Goal: Task Accomplishment & Management: Manage account settings

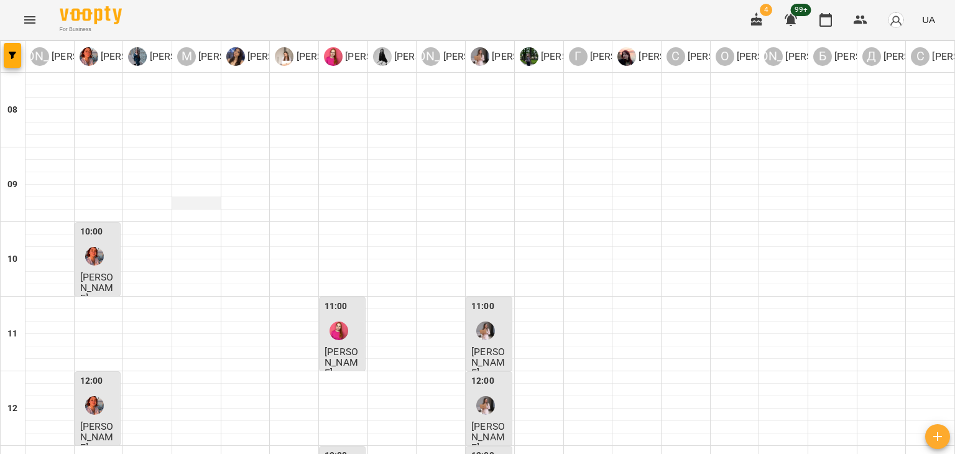
scroll to position [311, 0]
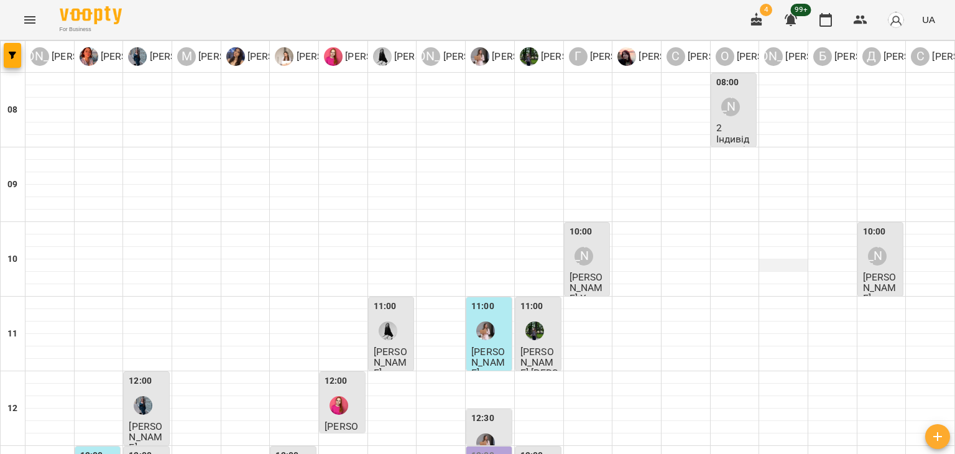
scroll to position [0, 0]
click at [863, 259] on div "[PERSON_NAME]" at bounding box center [877, 256] width 29 height 29
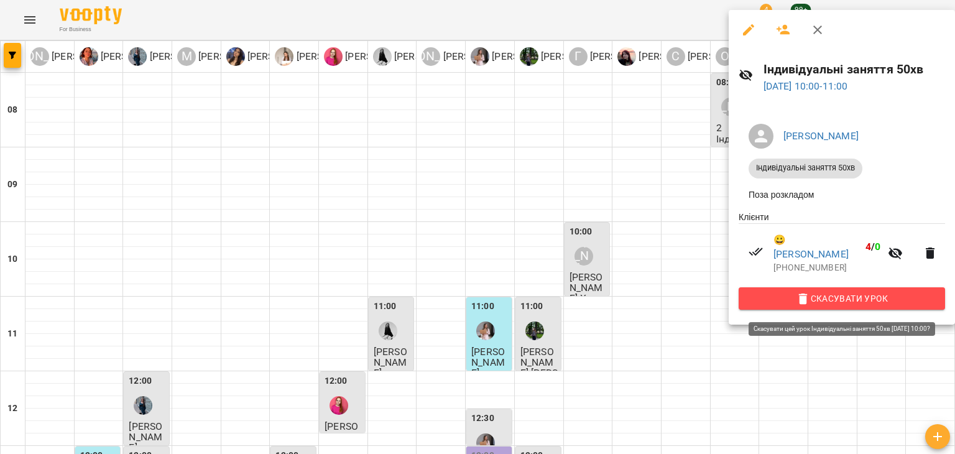
click at [841, 292] on button "Скасувати Урок" at bounding box center [841, 298] width 206 height 22
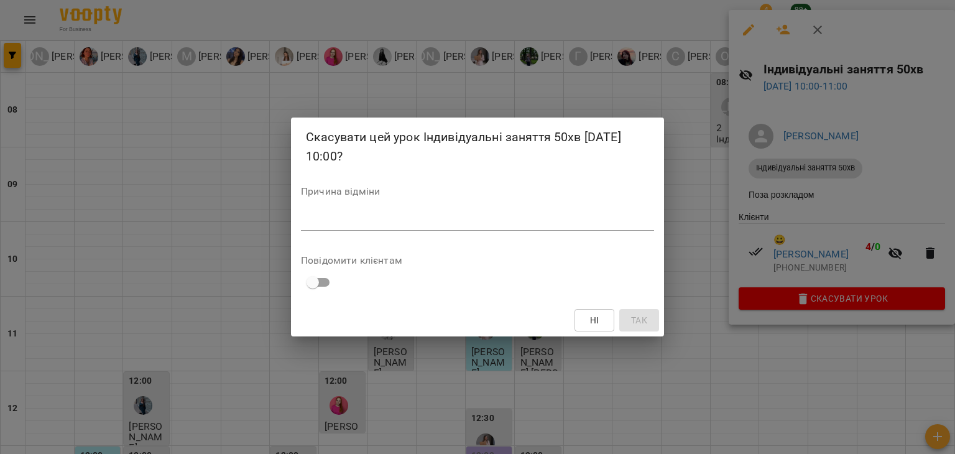
click at [336, 213] on div "*" at bounding box center [477, 221] width 353 height 20
type textarea "**********"
click at [634, 317] on span "Так" at bounding box center [639, 320] width 16 height 15
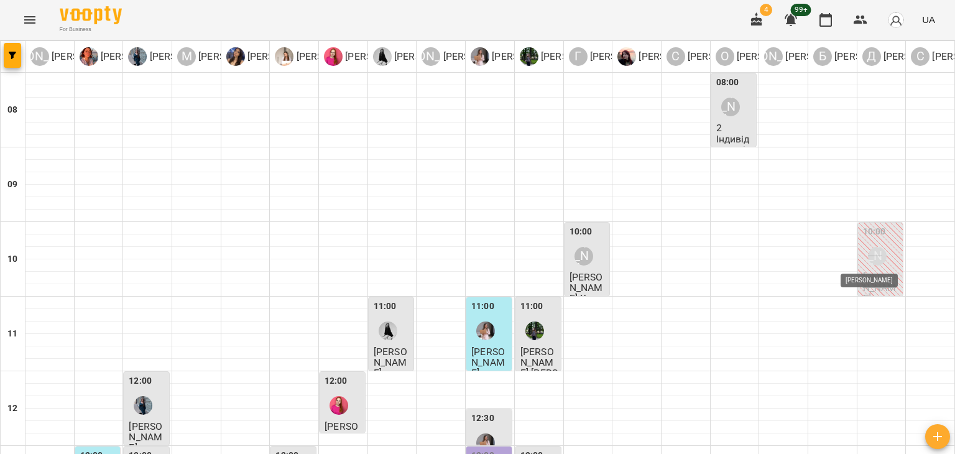
click at [871, 250] on div "[PERSON_NAME]" at bounding box center [877, 256] width 19 height 19
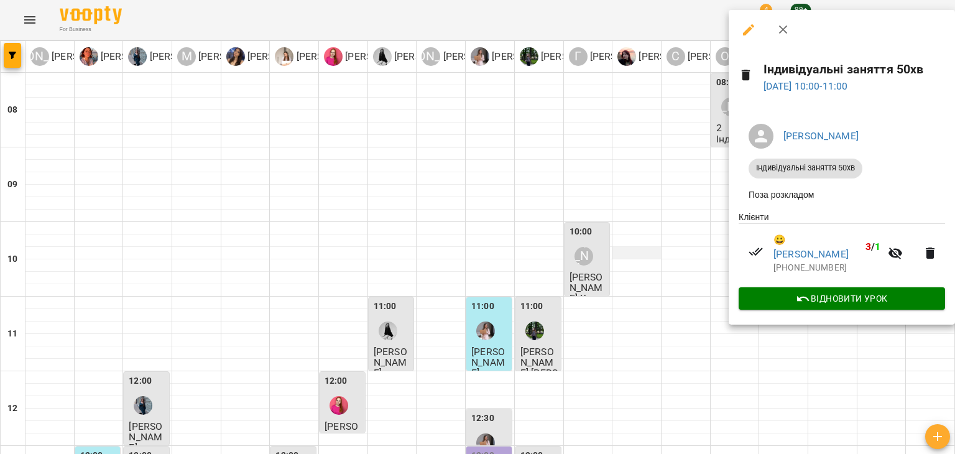
drag, startPoint x: 672, startPoint y: 250, endPoint x: 640, endPoint y: 250, distance: 32.3
click at [672, 250] on div at bounding box center [477, 227] width 955 height 454
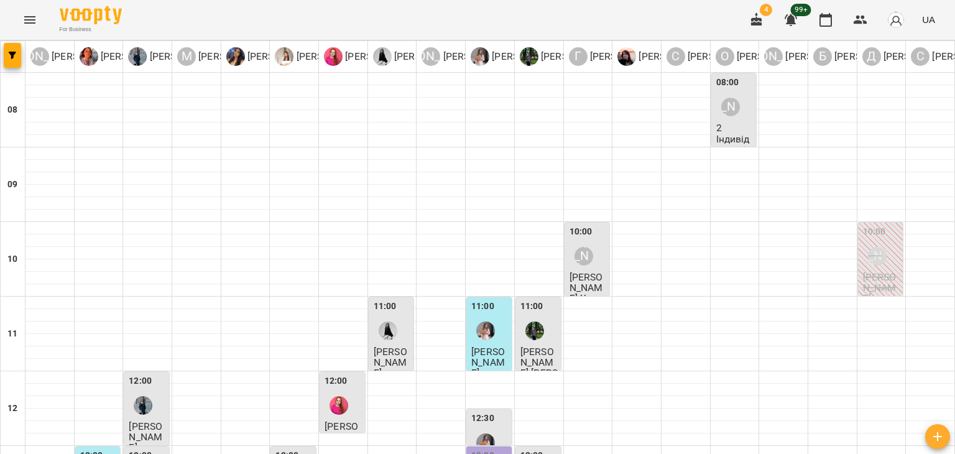
click at [10, 3] on div "For Business 4 99+ UA" at bounding box center [477, 20] width 955 height 40
click at [29, 14] on icon "Menu" at bounding box center [29, 19] width 15 height 15
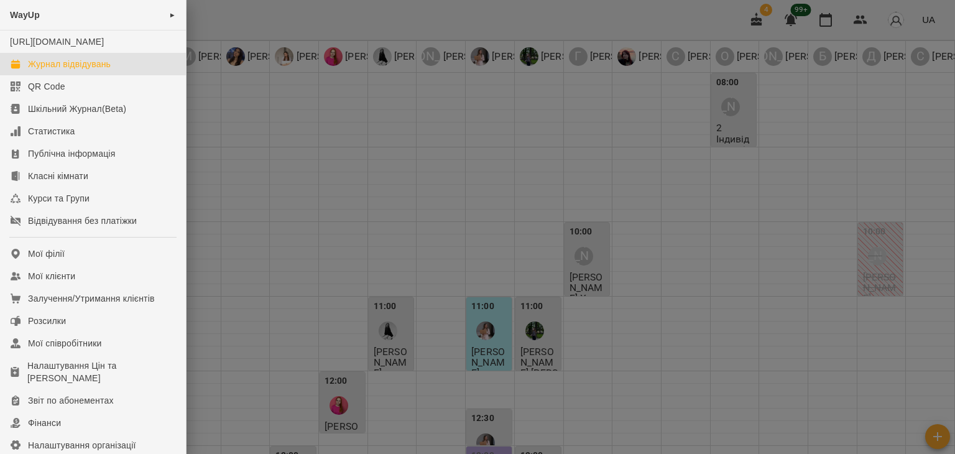
click at [334, 165] on div at bounding box center [477, 227] width 955 height 454
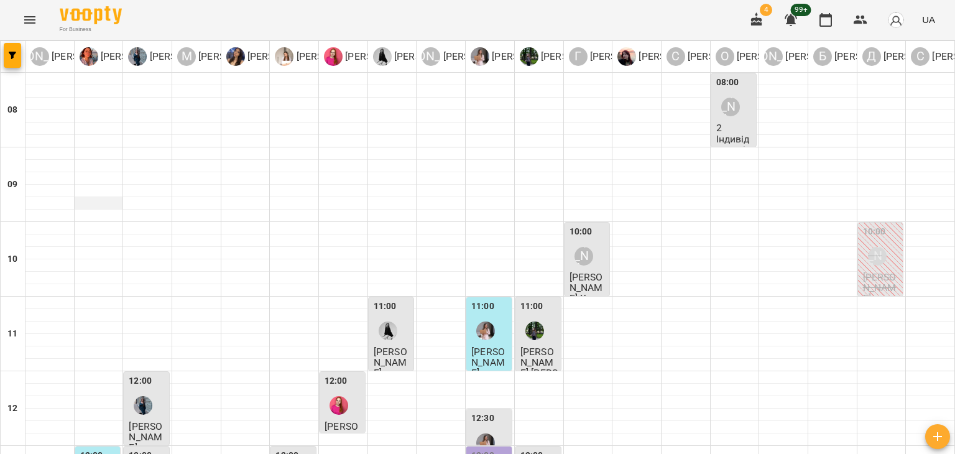
scroll to position [435, 0]
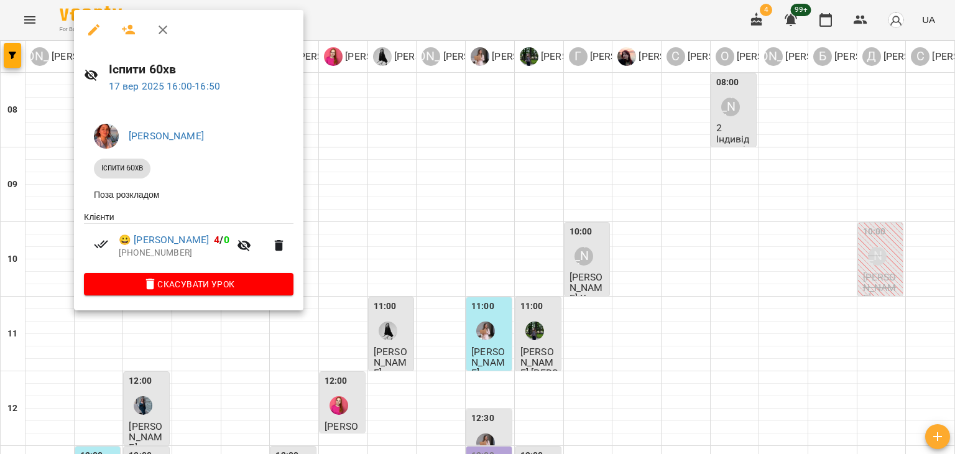
click at [95, 255] on div at bounding box center [101, 246] width 15 height 18
click at [484, 12] on div at bounding box center [477, 227] width 955 height 454
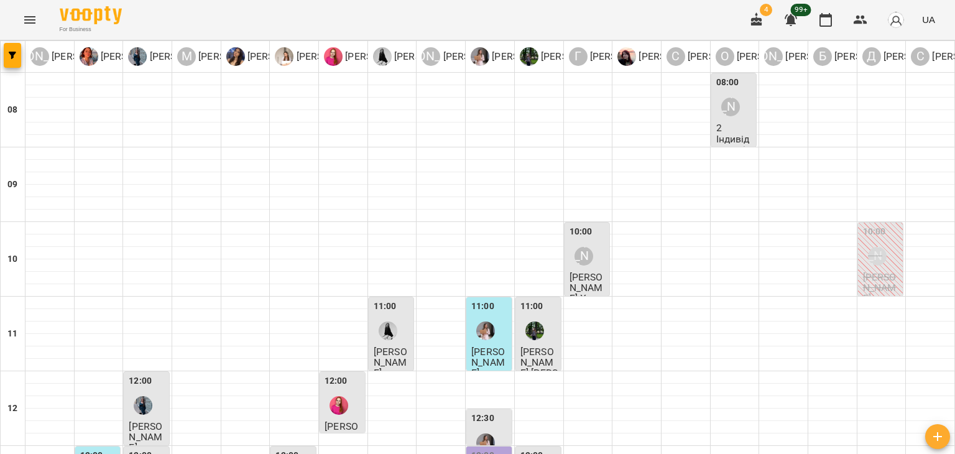
scroll to position [373, 0]
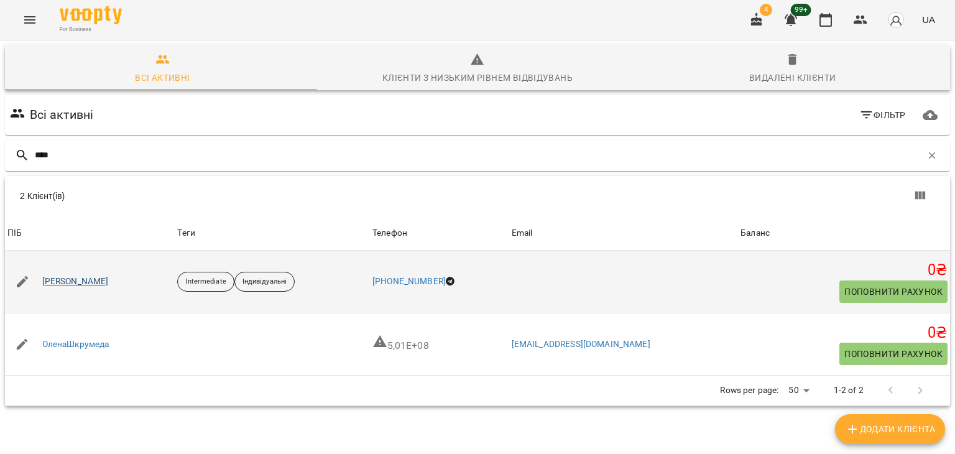
type input "****"
click at [68, 286] on link "Маріана Крумка" at bounding box center [75, 281] width 66 height 12
